Goal: Navigation & Orientation: Find specific page/section

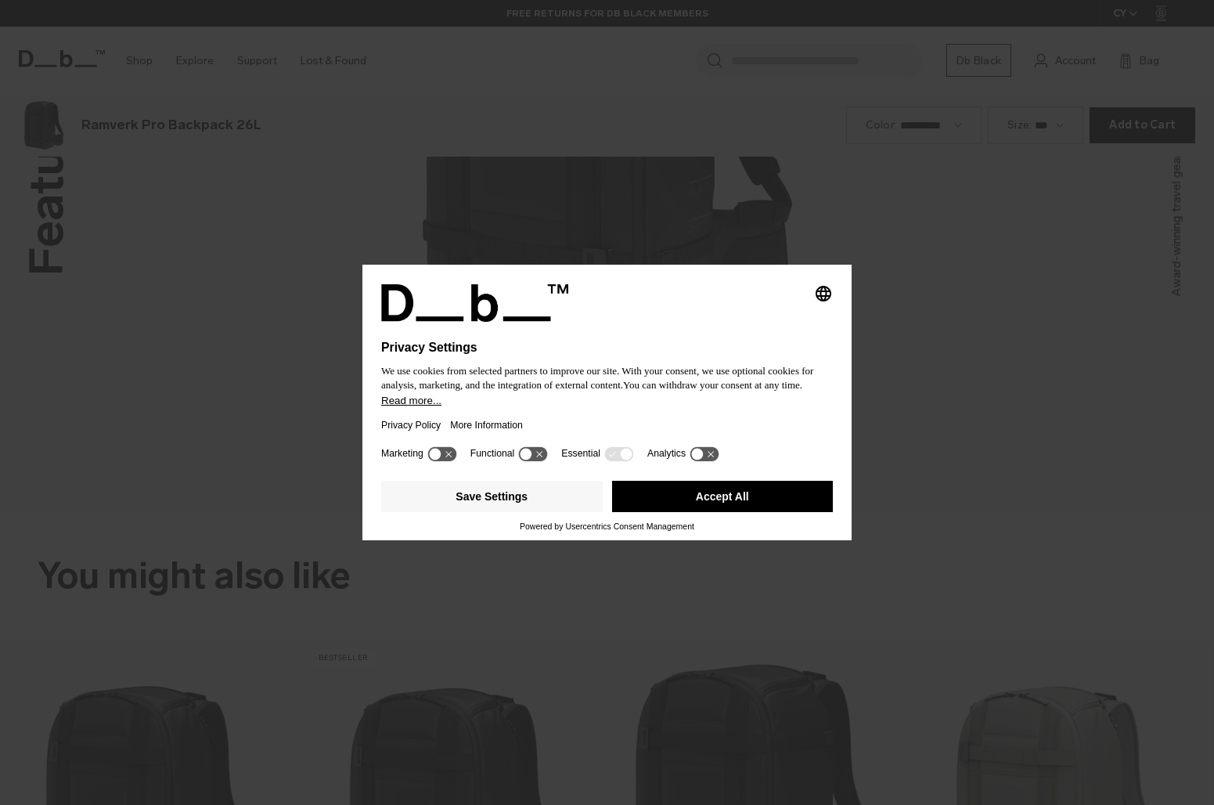
scroll to position [2414, 0]
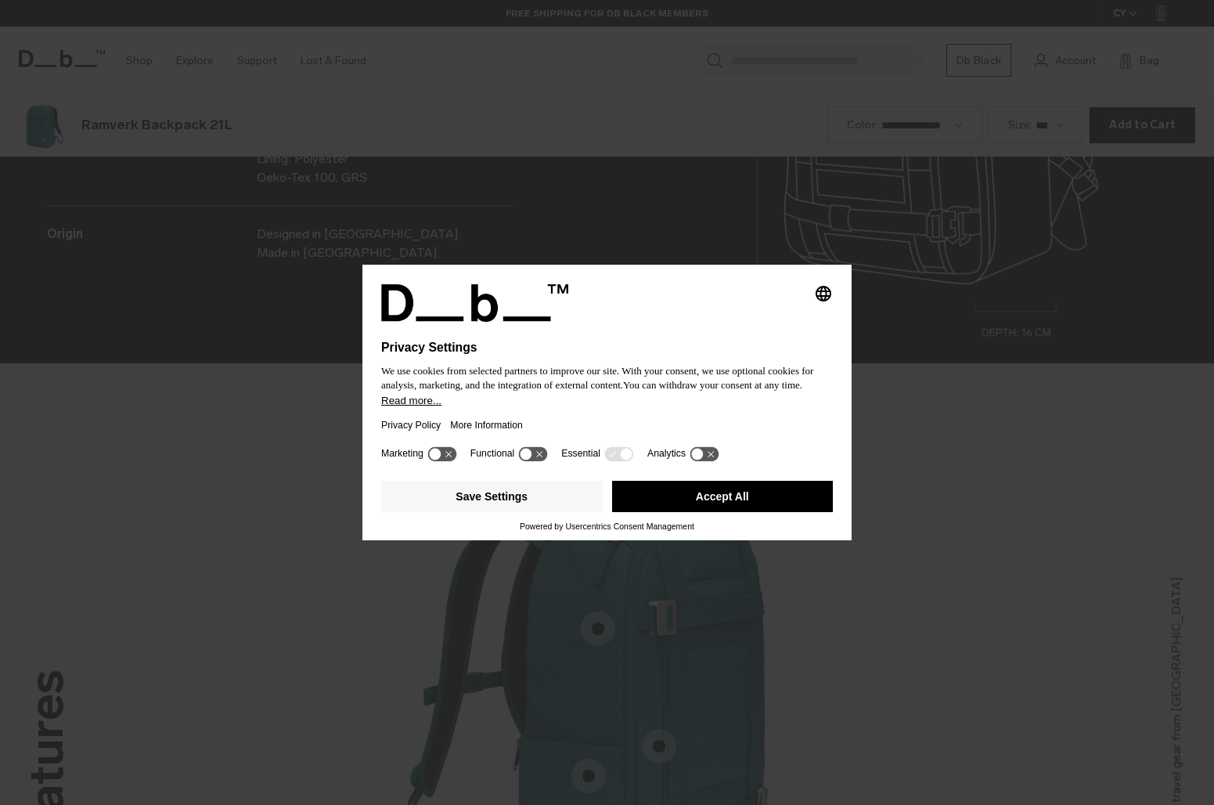
scroll to position [2414, 0]
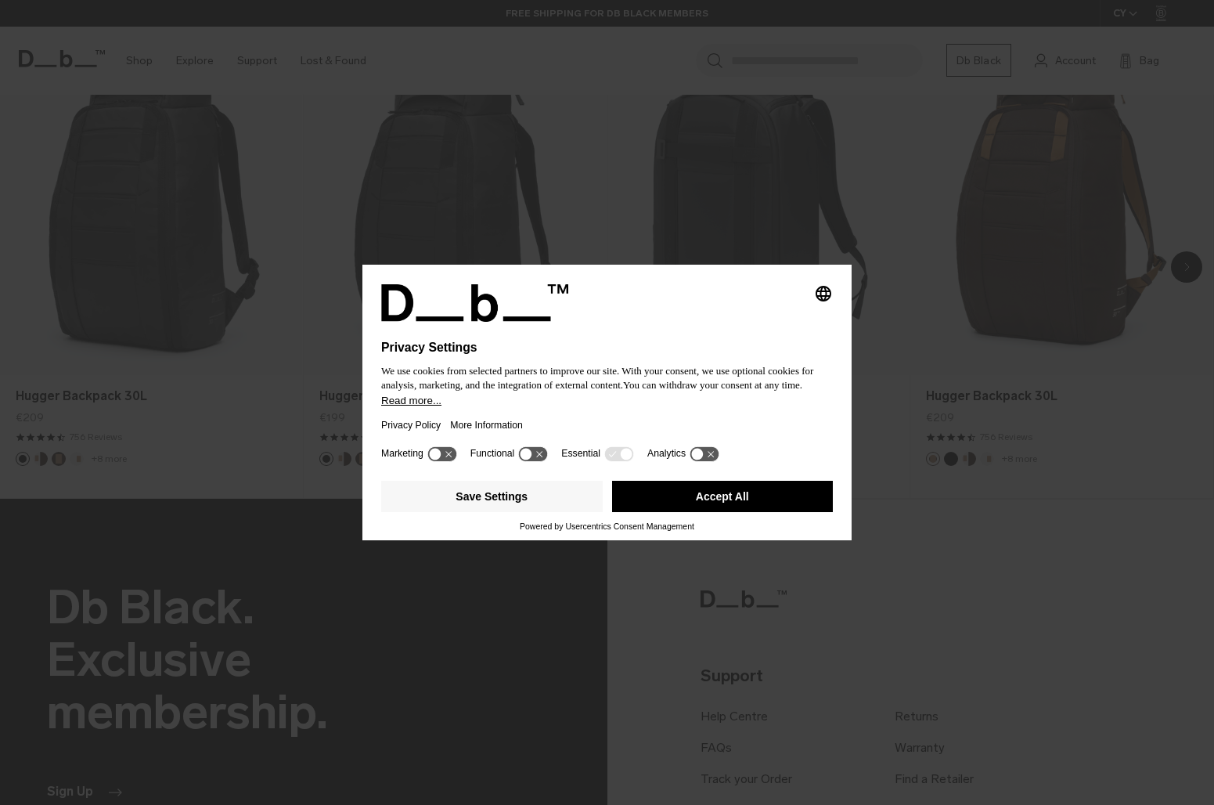
scroll to position [1196, 0]
